Goal: Navigation & Orientation: Find specific page/section

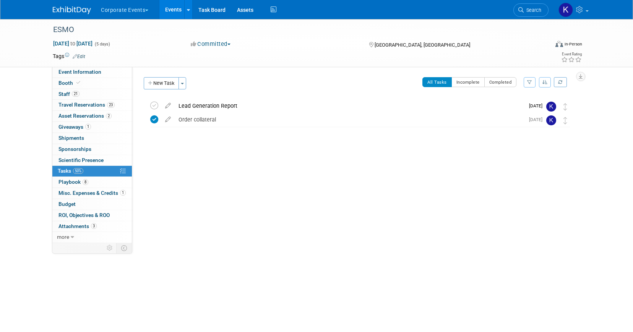
click at [141, 13] on button "Corporate Events" at bounding box center [129, 8] width 58 height 17
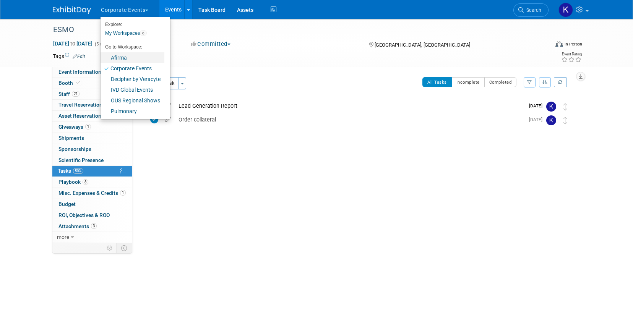
click at [130, 56] on link "Afirma" at bounding box center [133, 57] width 64 height 11
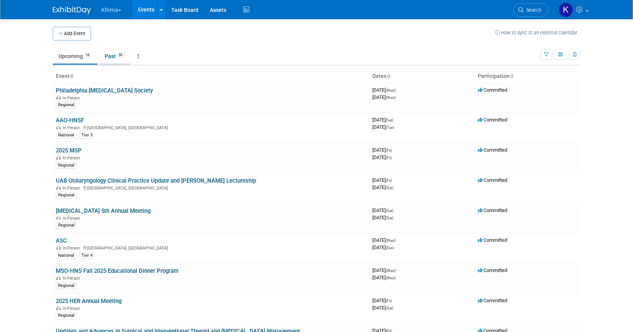
click at [113, 55] on link "Past 59" at bounding box center [114, 56] width 31 height 15
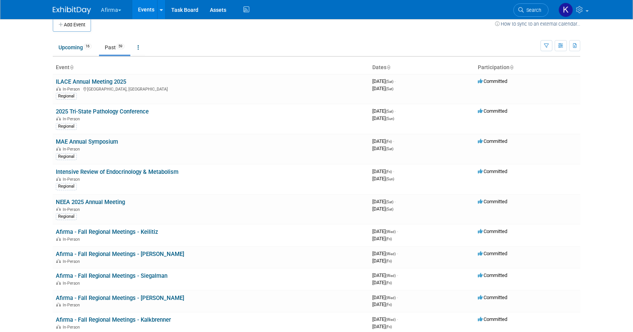
scroll to position [7, 0]
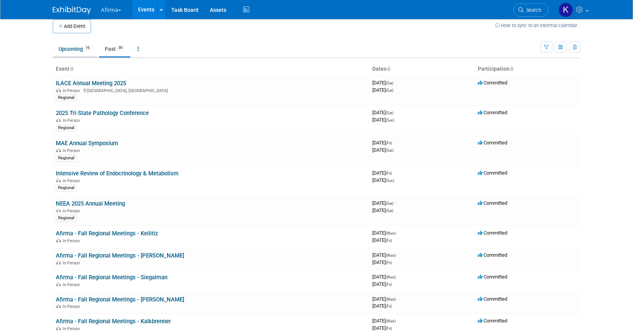
click at [73, 51] on link "Upcoming 16" at bounding box center [75, 49] width 45 height 15
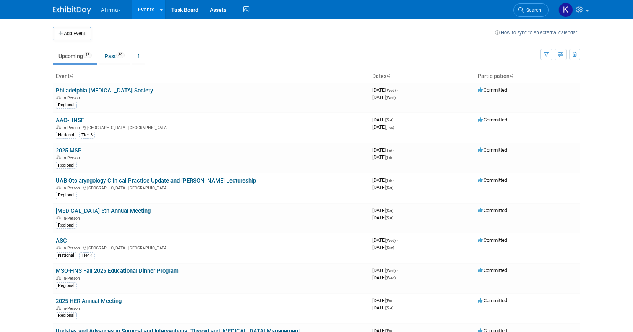
click at [115, 17] on ul "Afirma Explore: My Workspaces 6 Go to Workspace: Afirma Corporate Events Deciph…" at bounding box center [175, 9] width 151 height 19
click at [115, 2] on button "Afirma" at bounding box center [115, 8] width 31 height 17
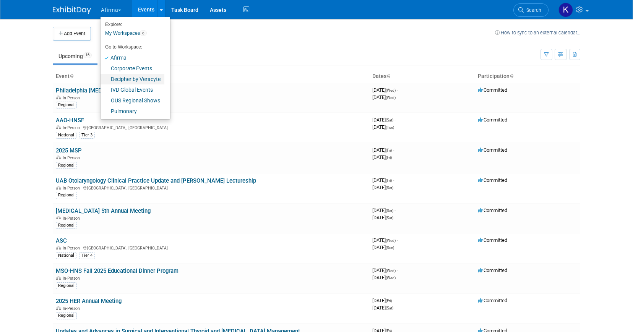
click at [119, 79] on link "Decipher by Veracyte" at bounding box center [133, 79] width 64 height 11
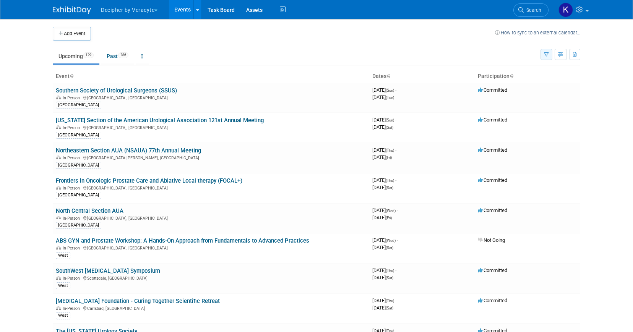
click at [547, 55] on icon "button" at bounding box center [546, 54] width 5 height 5
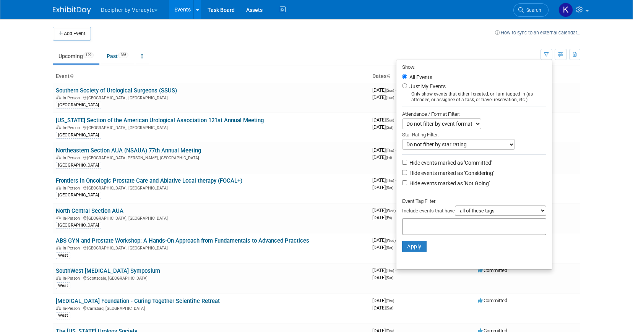
click at [454, 218] on div "Include events that have all of these tags any one of these tags only and exact…" at bounding box center [474, 212] width 144 height 13
click at [454, 221] on div at bounding box center [474, 226] width 144 height 17
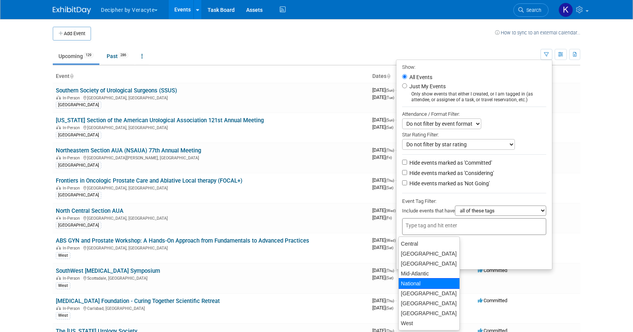
click at [416, 282] on div "National" at bounding box center [430, 283] width 62 height 11
type input "National"
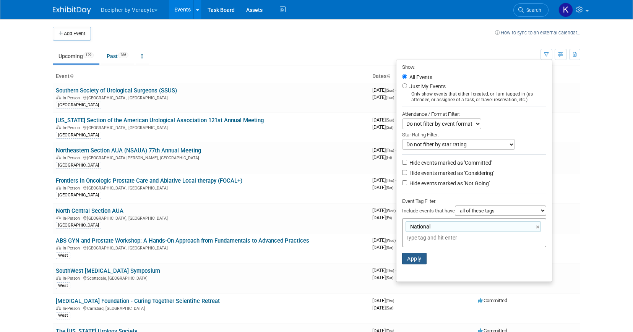
click at [413, 258] on button "Apply" at bounding box center [414, 258] width 24 height 11
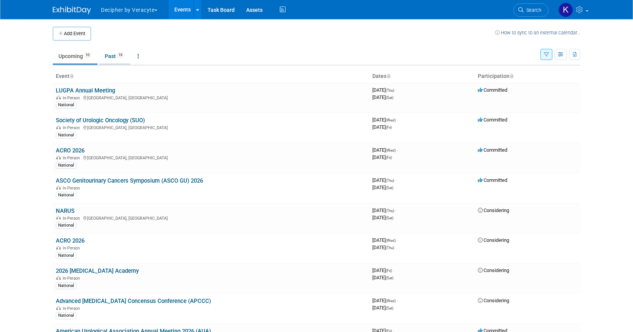
click at [114, 57] on link "Past 19" at bounding box center [114, 56] width 31 height 15
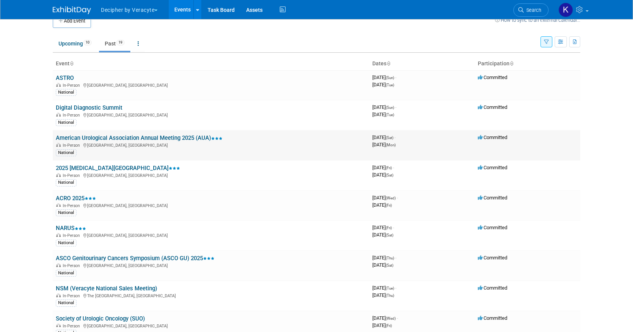
scroll to position [13, 0]
click at [75, 46] on link "Upcoming 10" at bounding box center [75, 43] width 45 height 15
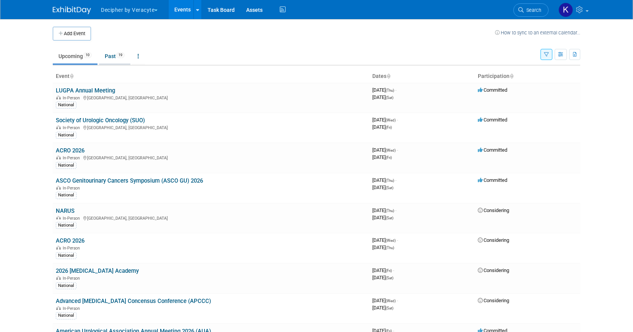
click at [121, 53] on span "19" at bounding box center [120, 55] width 8 height 6
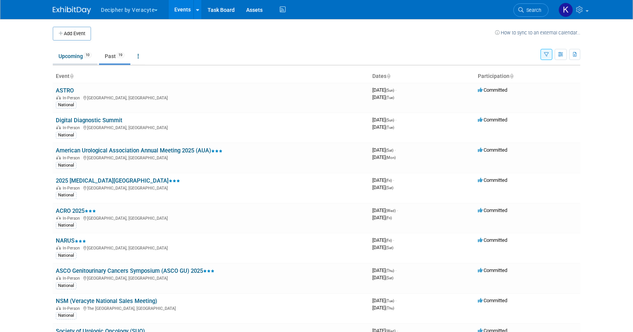
click at [67, 57] on link "Upcoming 10" at bounding box center [75, 56] width 45 height 15
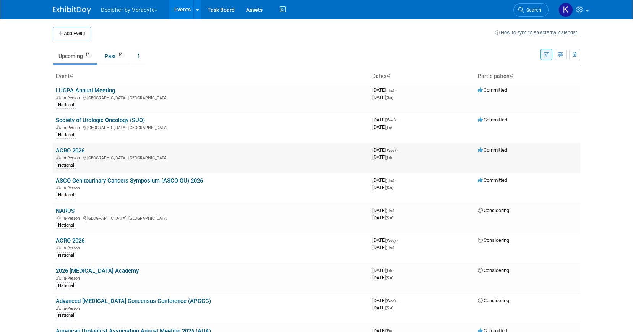
click at [75, 150] on link "ACRO 2026" at bounding box center [70, 150] width 29 height 7
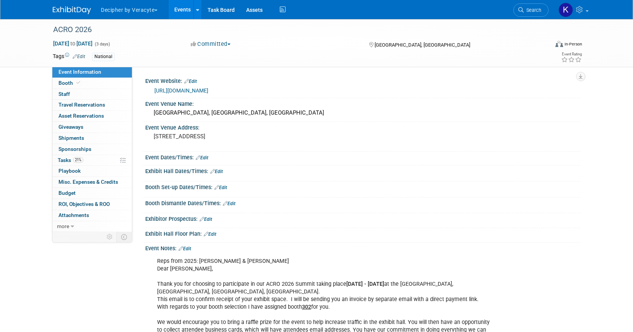
click at [84, 77] on link "Event Information" at bounding box center [92, 72] width 80 height 11
click at [84, 79] on link "Booth" at bounding box center [92, 83] width 80 height 11
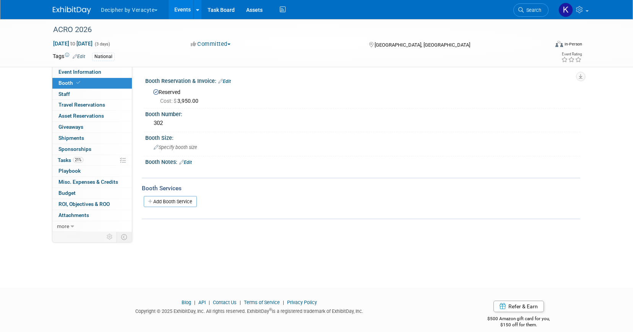
click at [84, 88] on link "Booth" at bounding box center [92, 83] width 80 height 11
click at [84, 95] on link "0 Staff 0" at bounding box center [92, 94] width 80 height 11
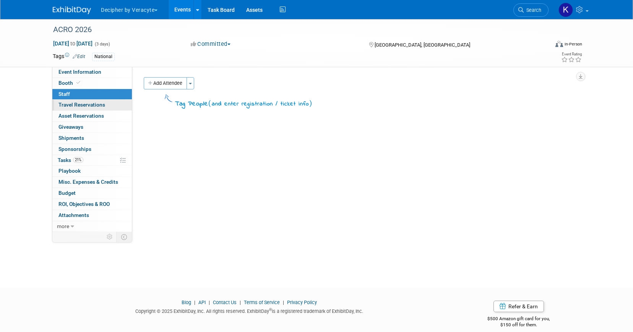
click at [84, 104] on span "Travel Reservations 0" at bounding box center [82, 105] width 47 height 6
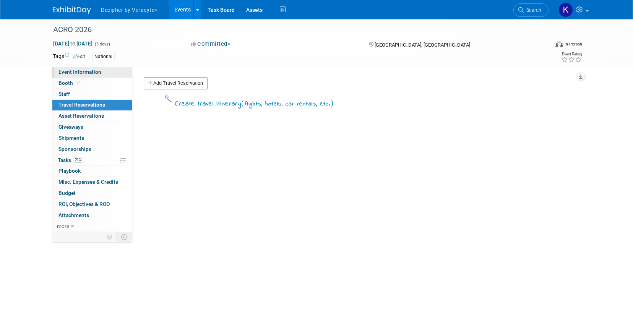
click at [85, 75] on link "Event Information" at bounding box center [92, 72] width 80 height 11
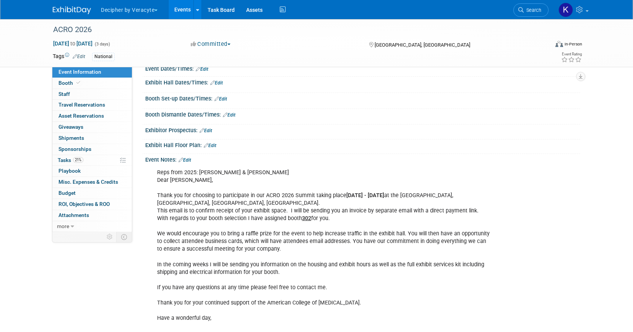
scroll to position [89, 0]
click at [134, 13] on button "Decipher by Veracyte" at bounding box center [133, 8] width 67 height 17
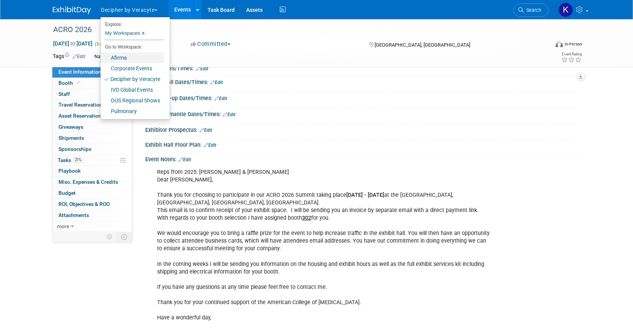
click at [143, 58] on link "Afirma" at bounding box center [132, 57] width 63 height 11
